Goal: Task Accomplishment & Management: Use online tool/utility

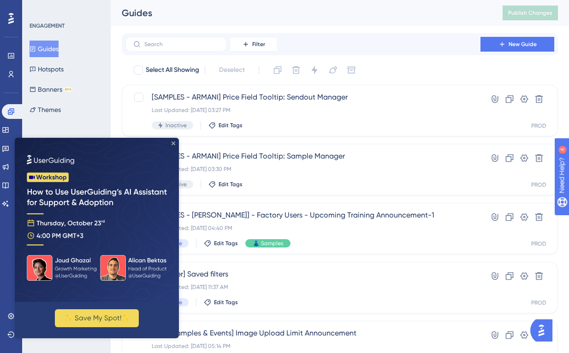
click at [172, 143] on icon "Close Preview" at bounding box center [174, 144] width 4 height 4
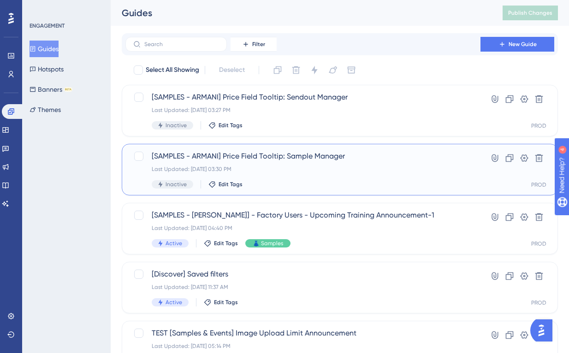
click at [314, 175] on div "[SAMPLES - ARMANI] Price Field Tooltip: Sample Manager Last Updated: Oct 09 202…" at bounding box center [303, 170] width 302 height 38
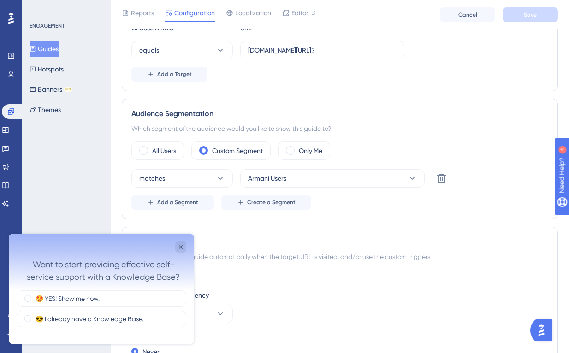
scroll to position [275, 0]
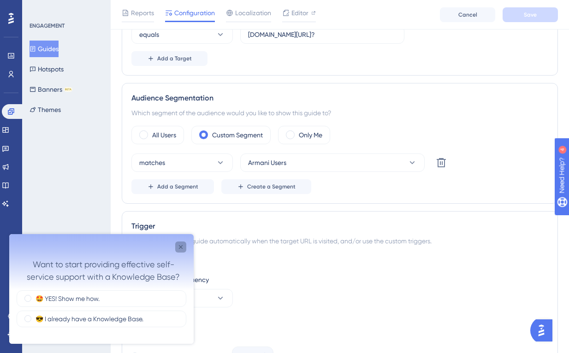
click at [182, 246] on icon "Close survey" at bounding box center [180, 246] width 7 height 7
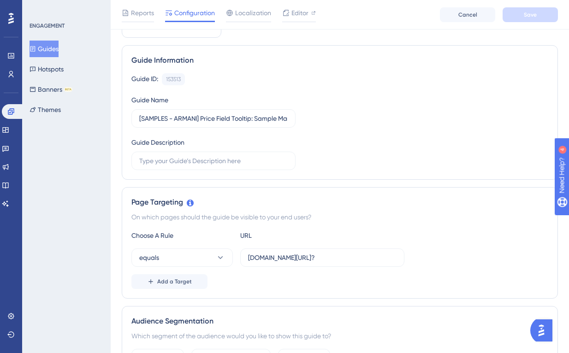
scroll to position [0, 0]
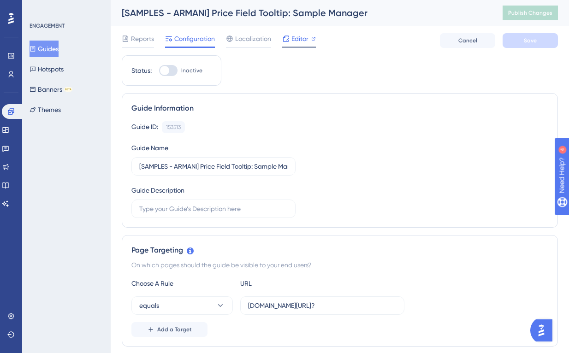
click at [299, 39] on span "Editor" at bounding box center [299, 38] width 17 height 11
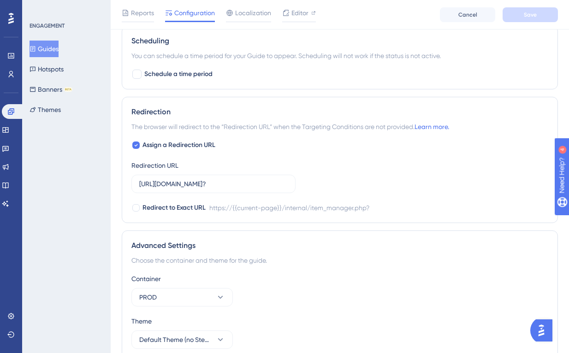
scroll to position [775, 0]
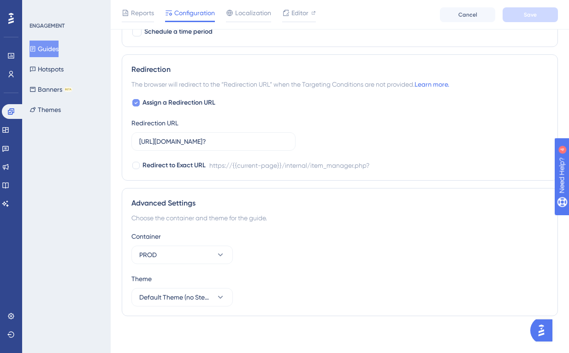
click at [137, 103] on icon at bounding box center [136, 102] width 4 height 7
checkbox input "false"
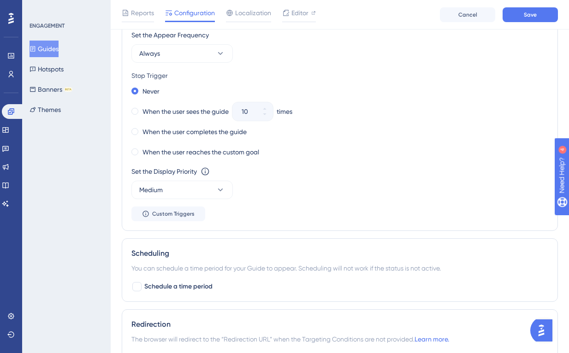
scroll to position [468, 0]
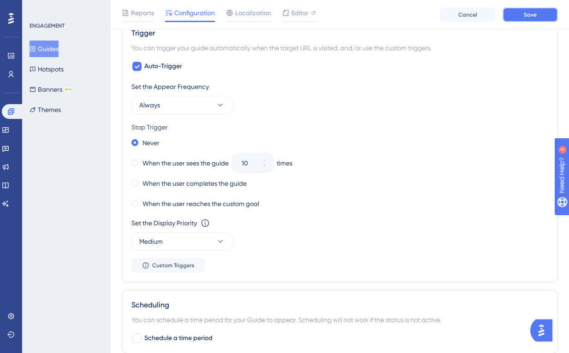
click at [534, 16] on span "Save" at bounding box center [530, 14] width 13 height 7
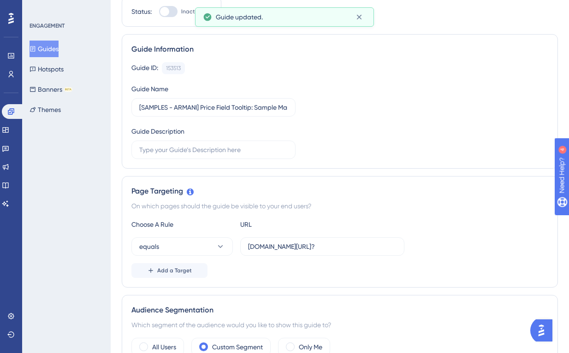
scroll to position [0, 0]
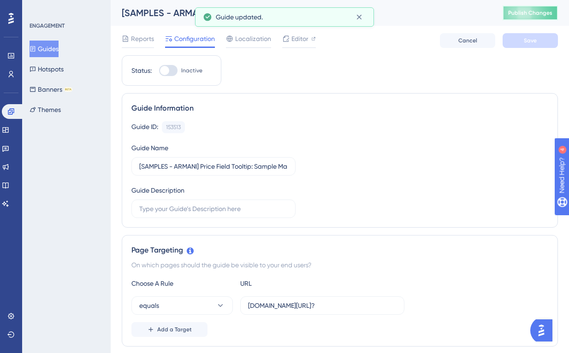
click at [511, 11] on span "Publish Changes" at bounding box center [530, 12] width 44 height 7
click at [293, 42] on span "Editor" at bounding box center [299, 38] width 17 height 11
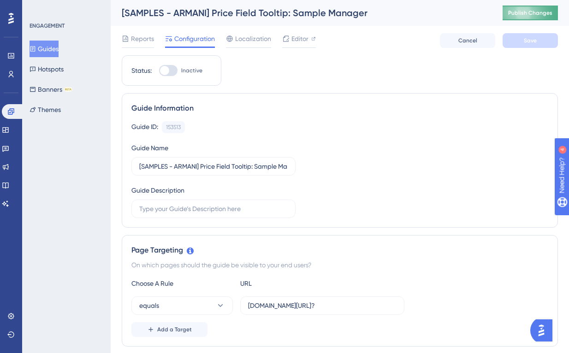
click at [514, 16] on span "Publish Changes" at bounding box center [530, 12] width 44 height 7
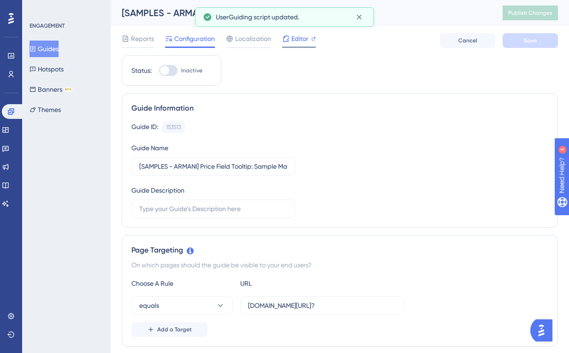
click at [308, 40] on div "Editor" at bounding box center [299, 38] width 34 height 11
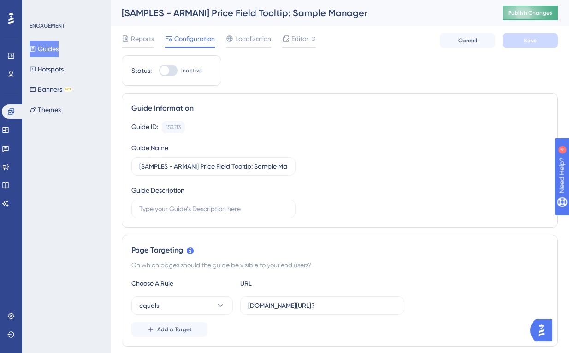
click at [534, 16] on span "Publish Changes" at bounding box center [530, 12] width 44 height 7
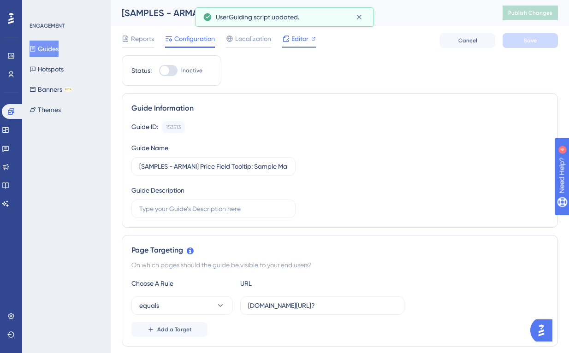
click at [302, 38] on span "Editor" at bounding box center [299, 38] width 17 height 11
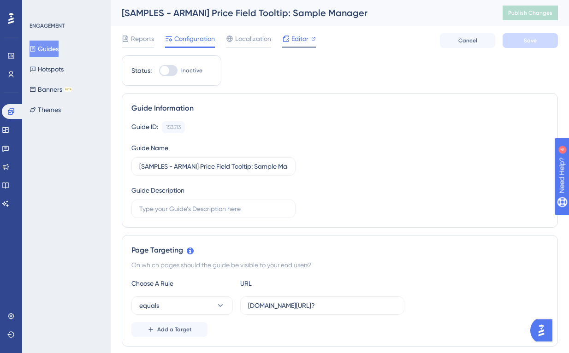
click at [308, 37] on div "Editor" at bounding box center [299, 38] width 34 height 11
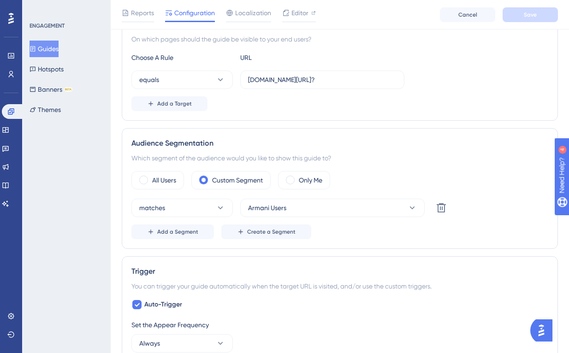
scroll to position [231, 0]
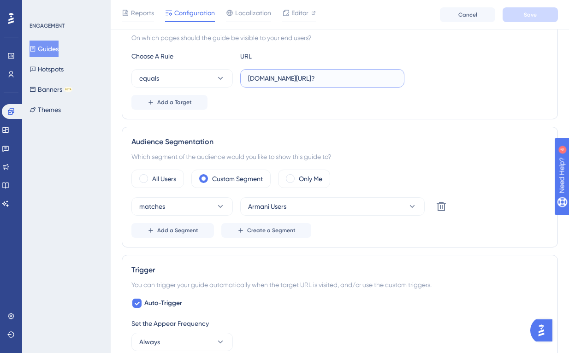
click at [349, 81] on input "design.launchmetrics.com/internal/item_manager.php?" at bounding box center [322, 78] width 148 height 10
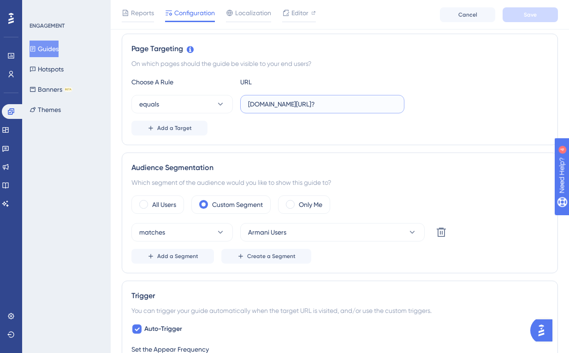
scroll to position [196, 0]
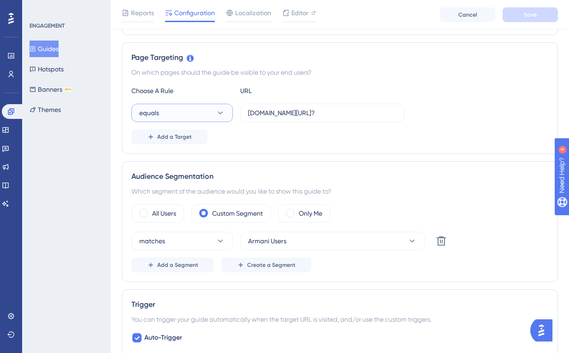
click at [221, 114] on icon at bounding box center [220, 112] width 9 height 9
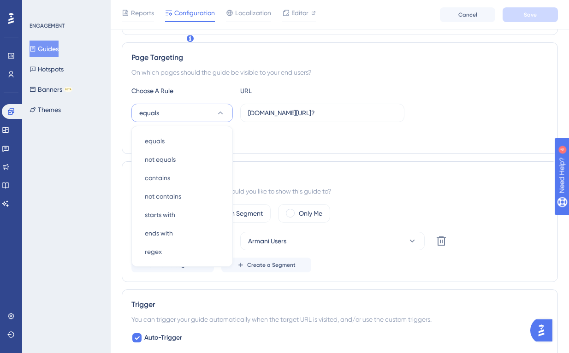
scroll to position [216, 0]
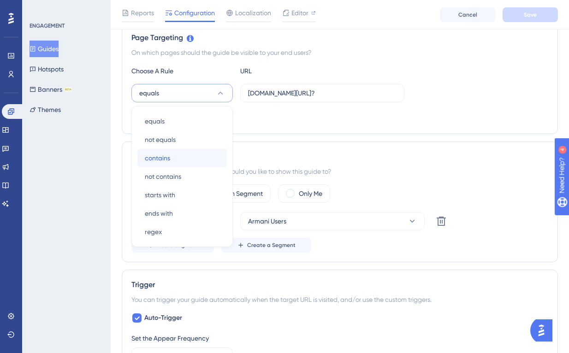
click at [207, 160] on div "contains contains" at bounding box center [182, 158] width 75 height 18
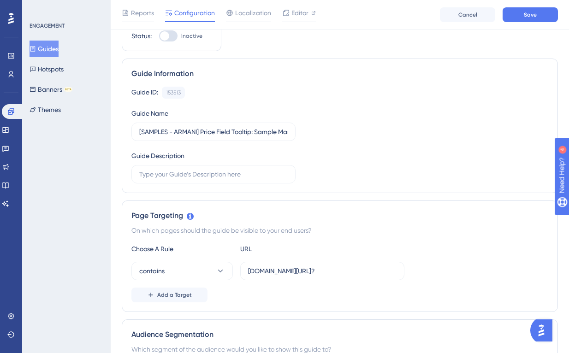
scroll to position [0, 0]
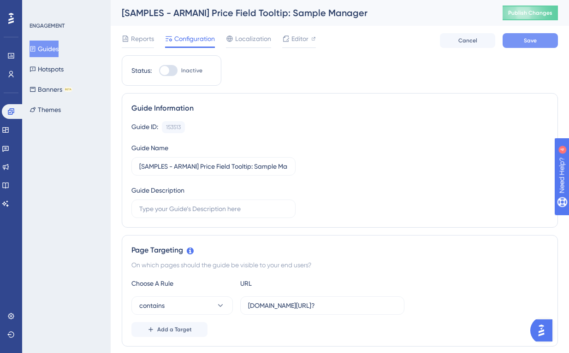
click at [534, 42] on span "Save" at bounding box center [530, 40] width 13 height 7
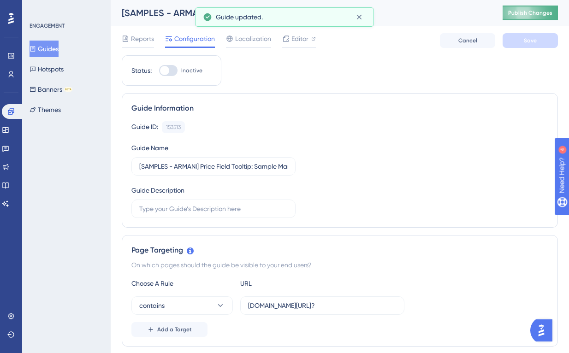
click at [529, 12] on span "Publish Changes" at bounding box center [530, 12] width 44 height 7
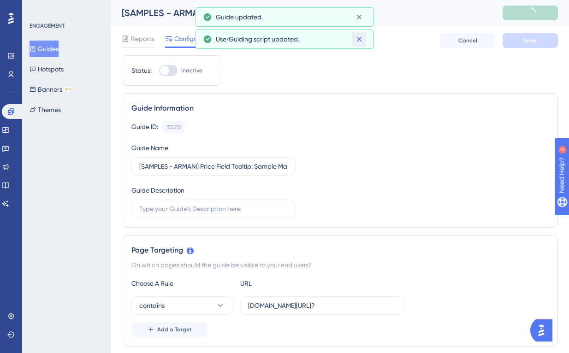
click at [358, 41] on icon at bounding box center [359, 39] width 9 height 9
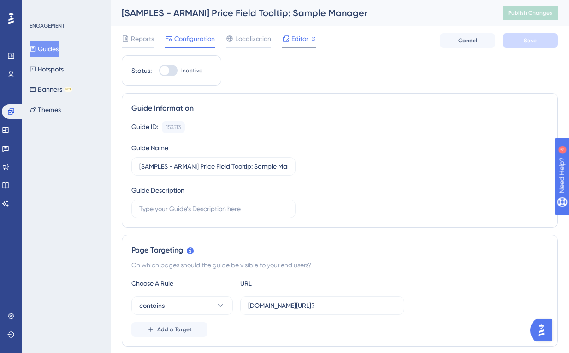
click at [292, 41] on span "Editor" at bounding box center [299, 38] width 17 height 11
click at [57, 53] on button "Guides" at bounding box center [44, 49] width 29 height 17
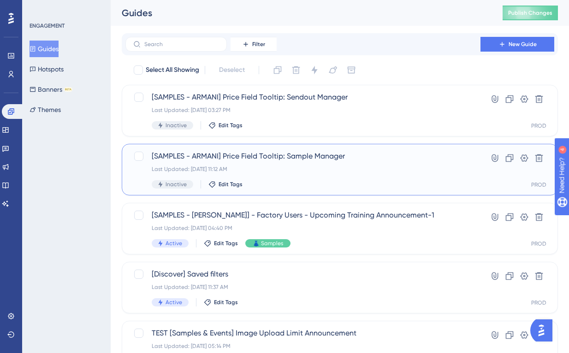
click at [322, 154] on span "[SAMPLES - ARMANI] Price Field Tooltip: Sample Manager" at bounding box center [303, 156] width 302 height 11
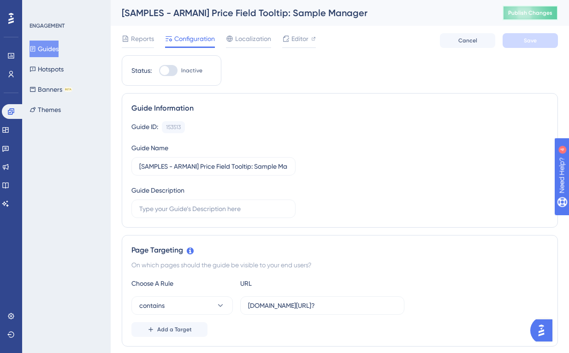
click at [527, 12] on span "Publish Changes" at bounding box center [530, 12] width 44 height 7
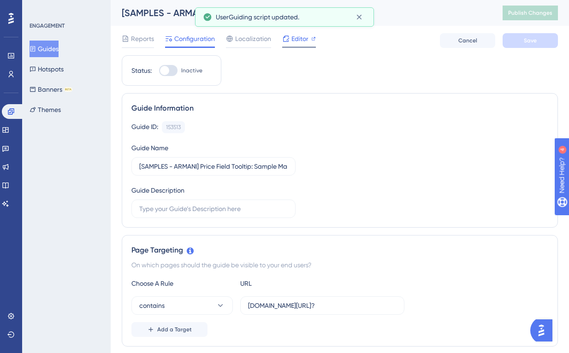
click at [298, 37] on span "Editor" at bounding box center [299, 38] width 17 height 11
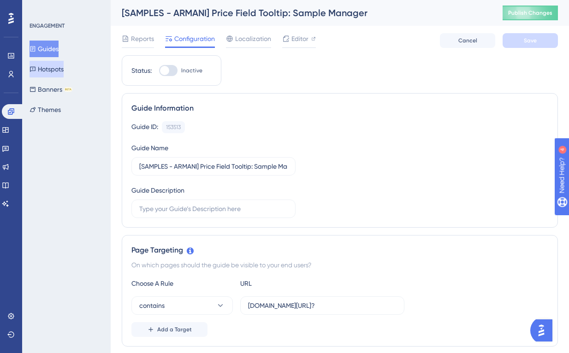
click at [63, 71] on button "Hotspots" at bounding box center [47, 69] width 34 height 17
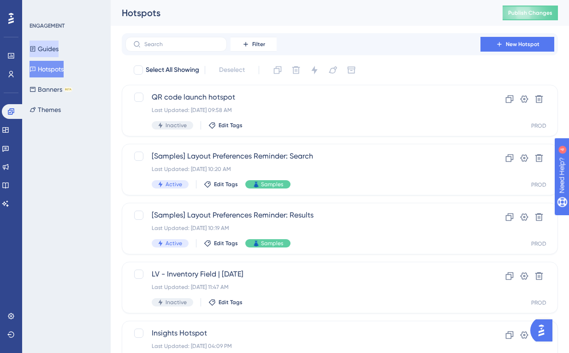
click at [55, 50] on button "Guides" at bounding box center [44, 49] width 29 height 17
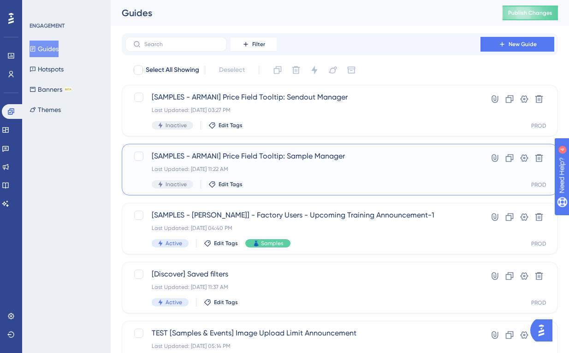
click at [334, 164] on div "[SAMPLES - ARMANI] Price Field Tooltip: Sample Manager Last Updated: Oct 13 202…" at bounding box center [303, 170] width 302 height 38
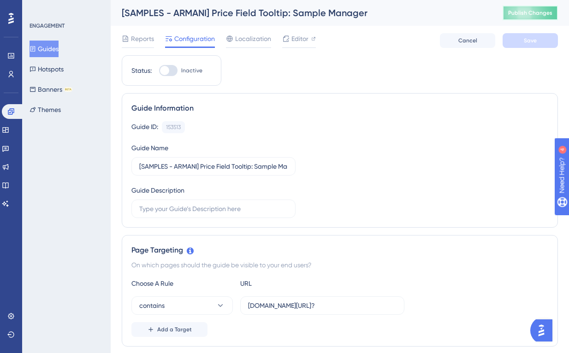
click at [514, 14] on span "Publish Changes" at bounding box center [530, 12] width 44 height 7
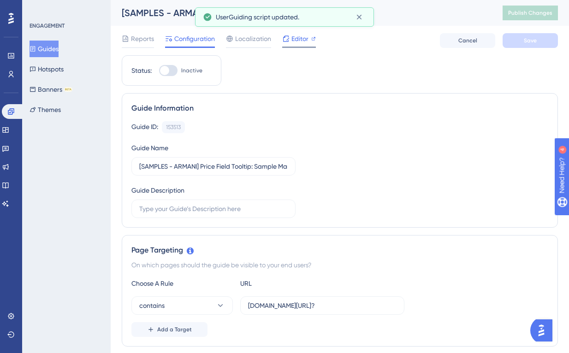
click at [296, 37] on span "Editor" at bounding box center [299, 38] width 17 height 11
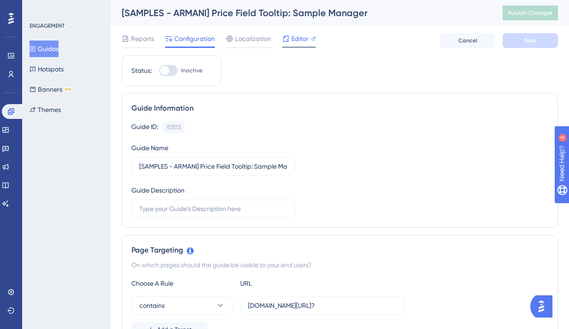
click at [293, 39] on span "Editor" at bounding box center [299, 38] width 17 height 11
